Goal: Check status

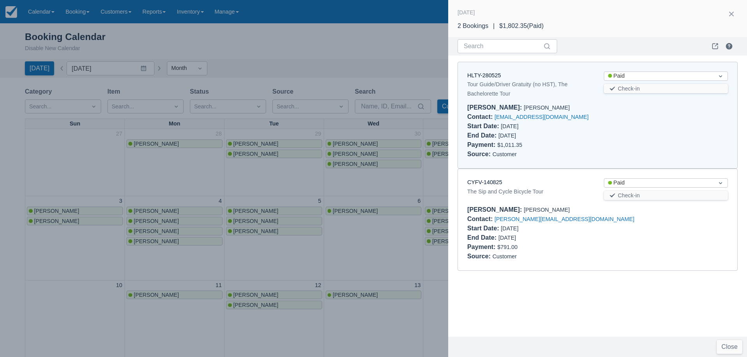
scroll to position [194, 0]
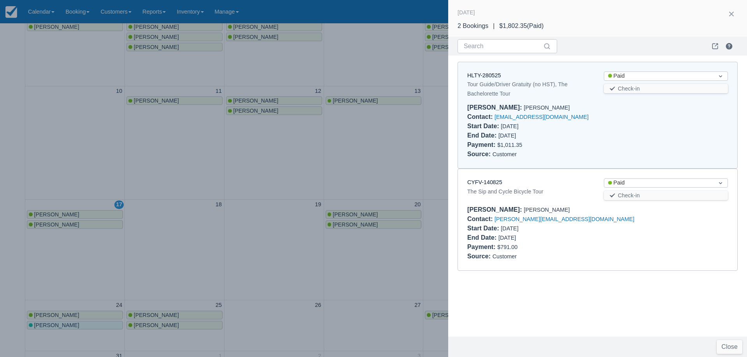
click at [219, 211] on div at bounding box center [373, 178] width 747 height 357
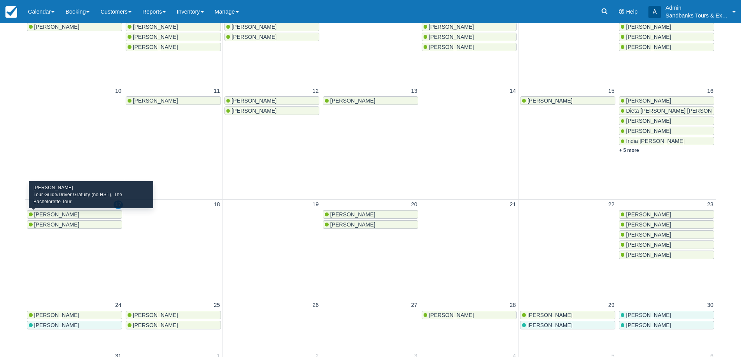
click at [57, 215] on span "[PERSON_NAME]" at bounding box center [56, 215] width 45 height 6
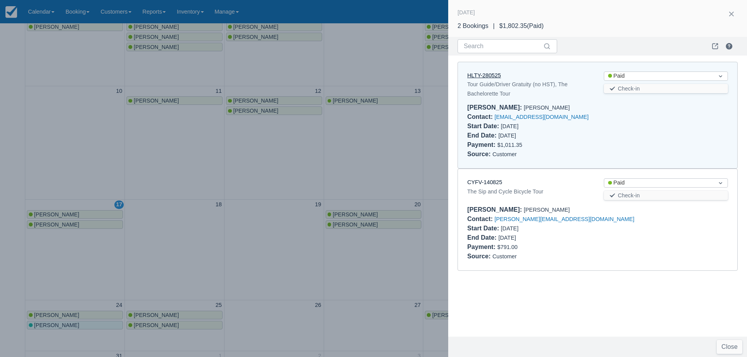
click at [483, 77] on link "HLTY-280525" at bounding box center [483, 75] width 33 height 6
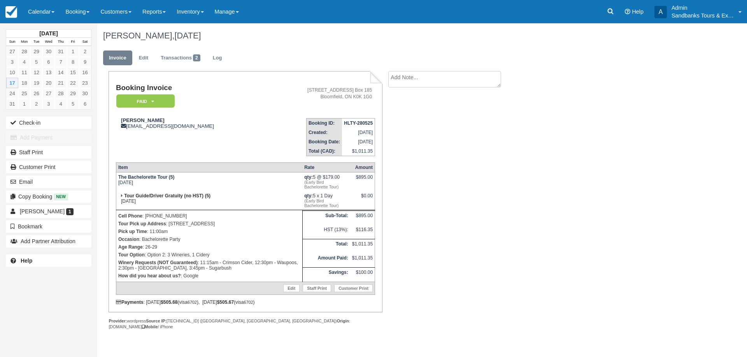
click at [363, 195] on div "$0.00" at bounding box center [362, 199] width 21 height 12
drag, startPoint x: 201, startPoint y: 262, endPoint x: 219, endPoint y: 262, distance: 18.7
click at [219, 262] on p "Winery Requests (NOT Guaranteed) : 11:15am - Crimson Cider, 12:30pm - Waupoos, …" at bounding box center [209, 265] width 182 height 13
click at [233, 263] on p "Winery Requests (NOT Guaranteed) : 11:15am - Crimson Cider, 12:30pm - Waupoos, …" at bounding box center [209, 265] width 182 height 13
drag, startPoint x: 503, startPoint y: 136, endPoint x: 527, endPoint y: 139, distance: 24.3
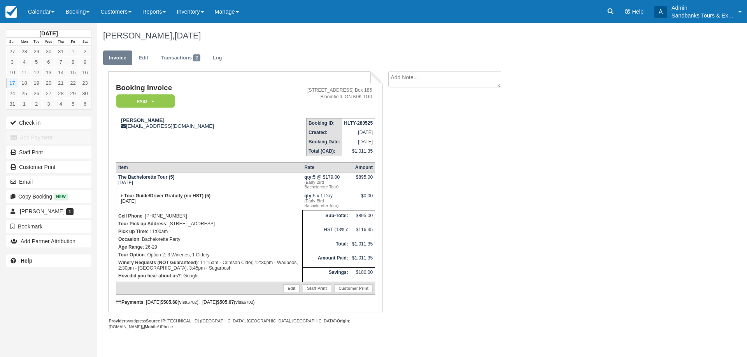
click at [503, 136] on div "Booking Invoice Paid   Pending Deposit Hold Deposit Waiting Cancelled BOOKED GI…" at bounding box center [311, 209] width 428 height 276
